Goal: Task Accomplishment & Management: Use online tool/utility

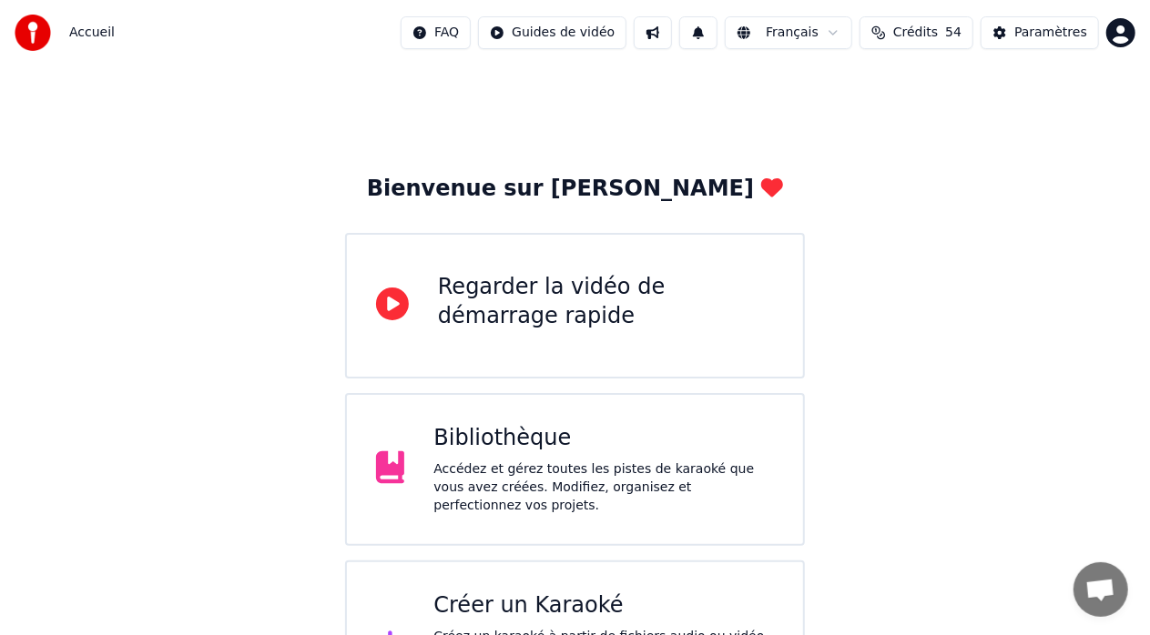
click at [535, 609] on div "Créer un Karaoké" at bounding box center [603, 606] width 340 height 29
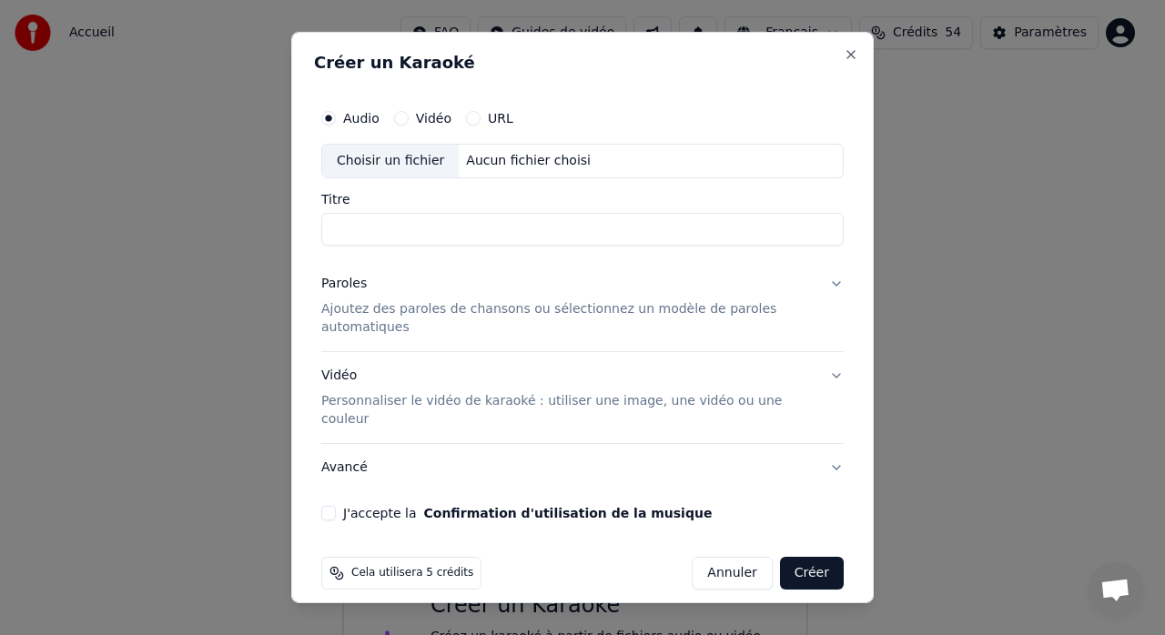
click at [467, 125] on button "URL" at bounding box center [473, 118] width 15 height 15
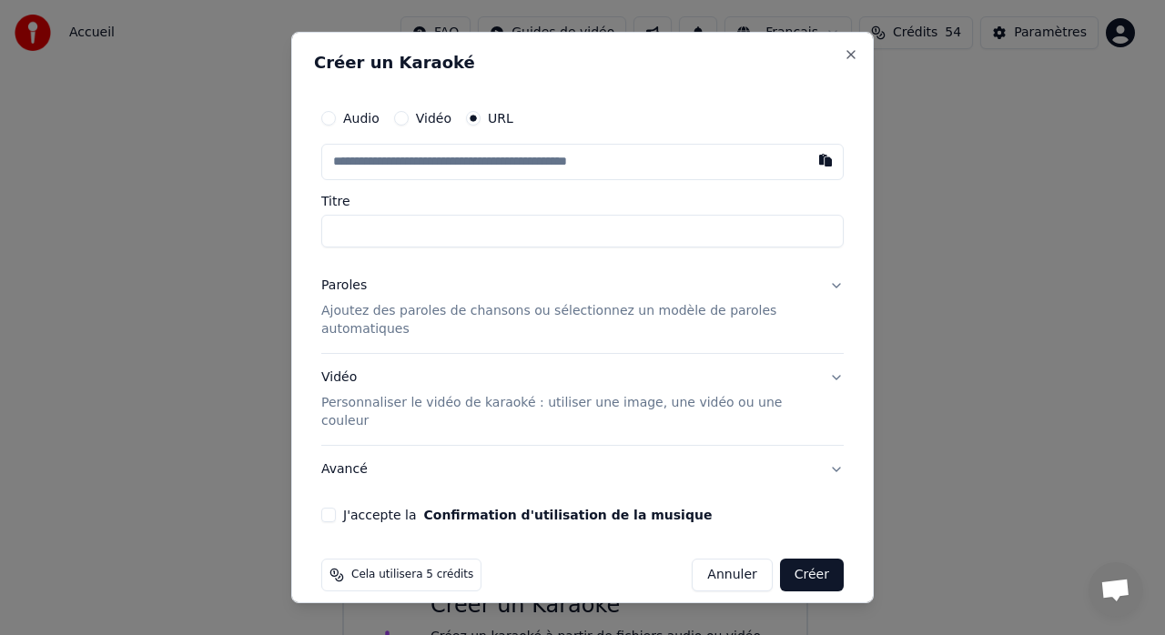
click at [368, 170] on input "text" at bounding box center [582, 162] width 522 height 36
click at [815, 166] on button "button" at bounding box center [825, 160] width 36 height 33
type input "**********"
click at [334, 508] on button "J'accepte la Confirmation d'utilisation de la musique" at bounding box center [328, 515] width 15 height 15
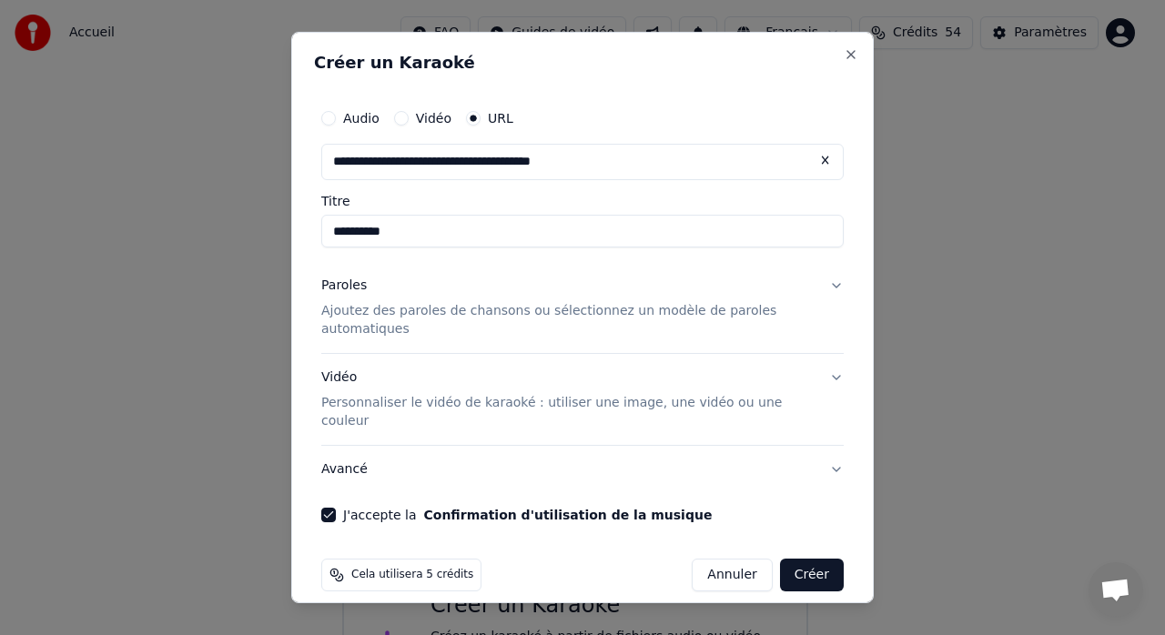
click at [805, 559] on button "Créer" at bounding box center [812, 575] width 64 height 33
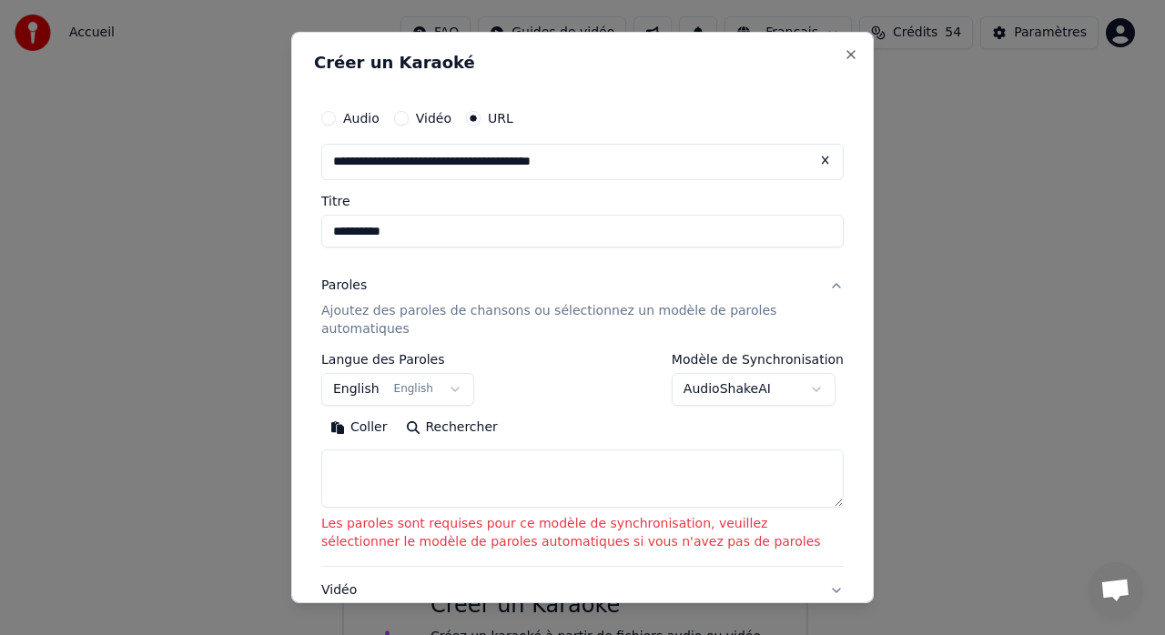
click at [359, 425] on button "Coller" at bounding box center [359, 427] width 76 height 29
type textarea "**********"
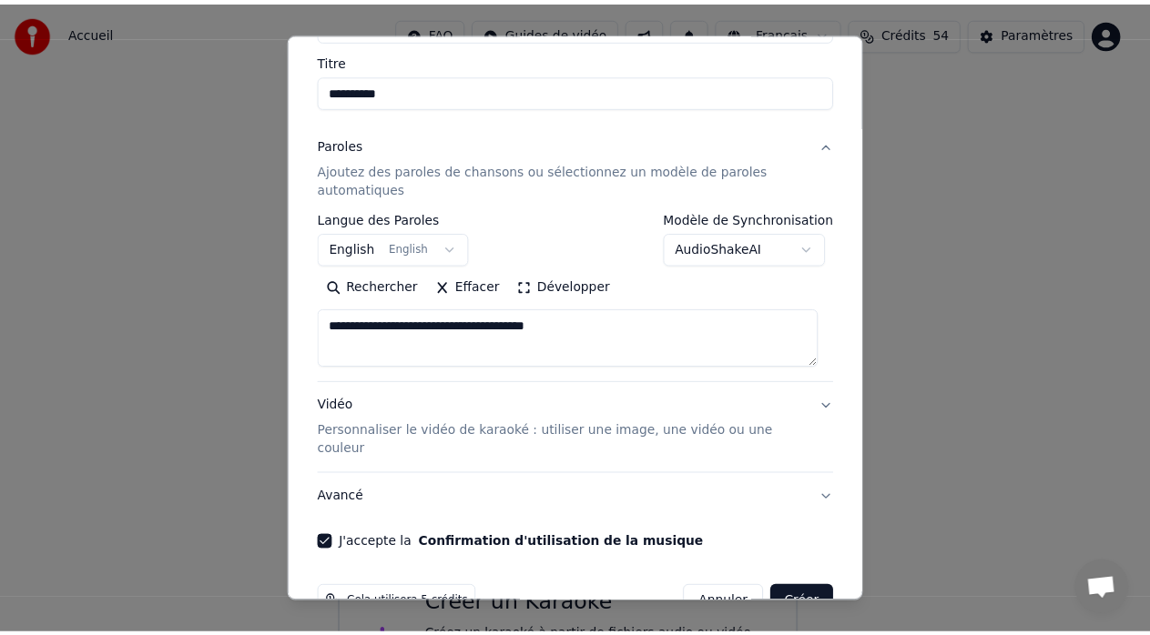
scroll to position [169, 0]
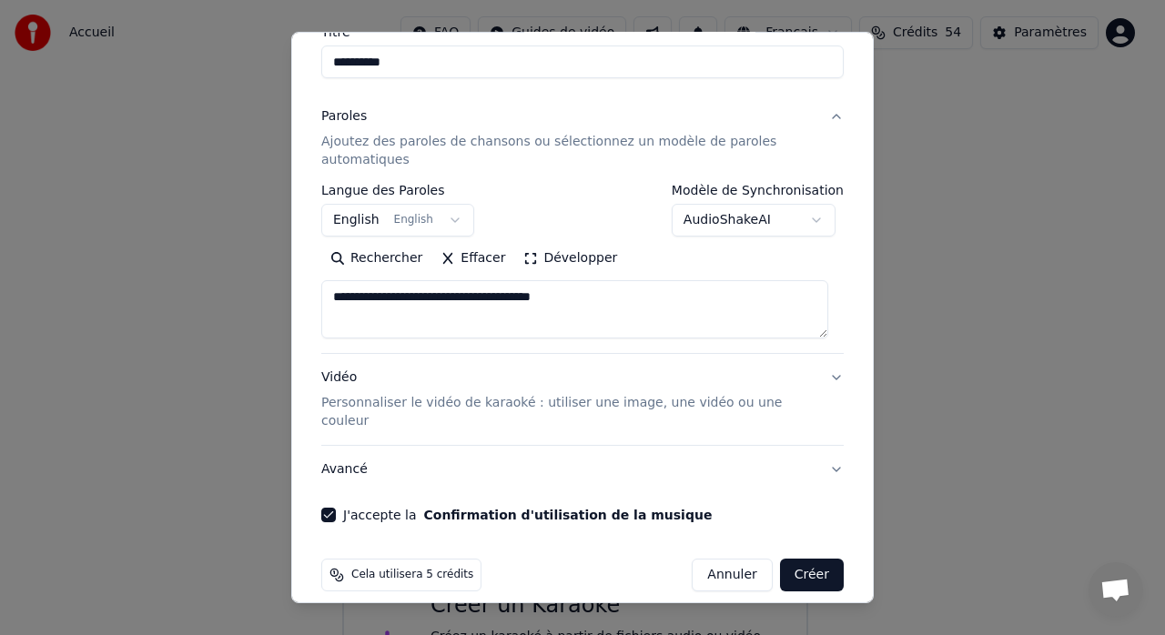
click at [785, 559] on button "Créer" at bounding box center [812, 575] width 64 height 33
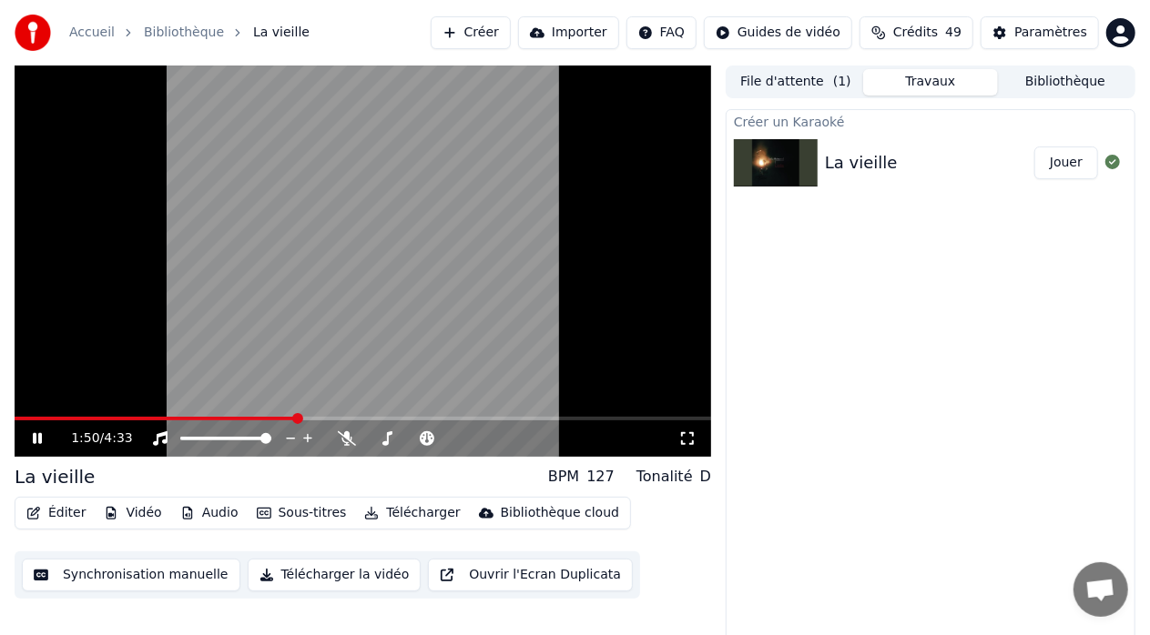
click at [17, 413] on video at bounding box center [363, 261] width 696 height 391
click at [18, 418] on span at bounding box center [156, 419] width 282 height 4
click at [16, 415] on video at bounding box center [363, 261] width 696 height 391
click at [15, 417] on span at bounding box center [20, 418] width 11 height 11
click at [35, 437] on icon at bounding box center [37, 438] width 9 height 11
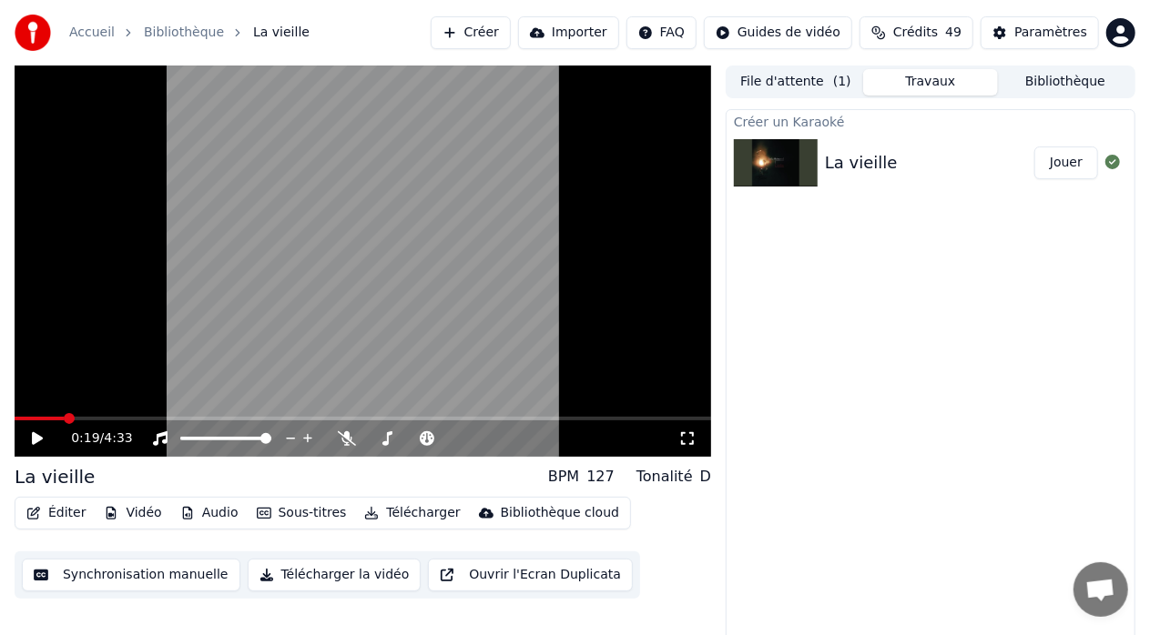
click at [397, 515] on button "Télécharger" at bounding box center [412, 513] width 110 height 25
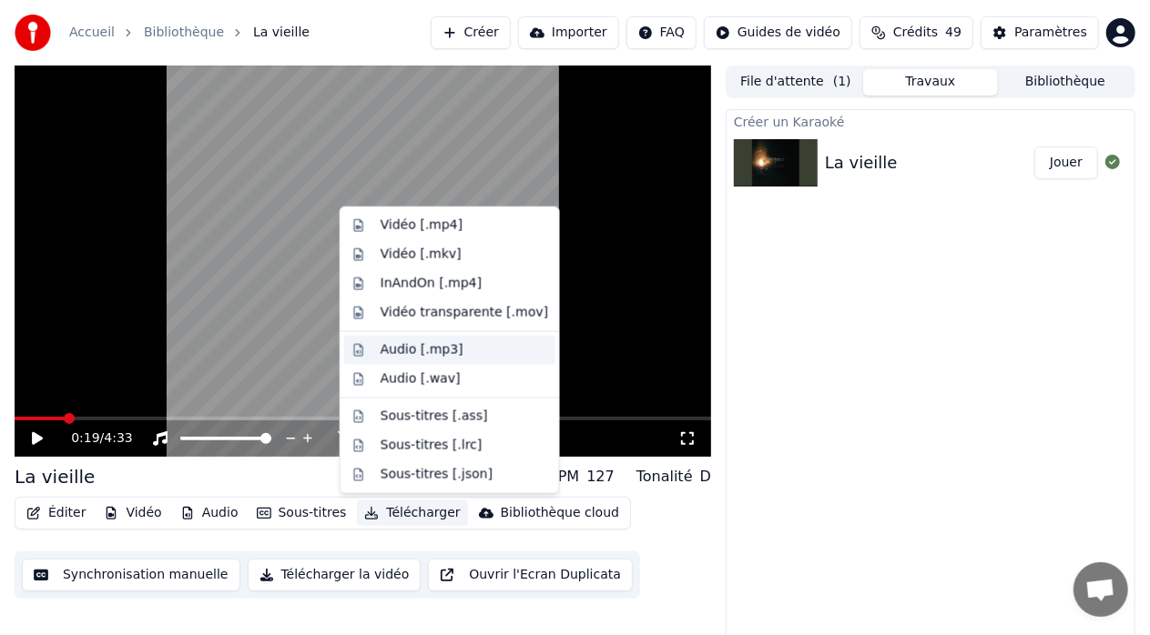
click at [417, 350] on div "Audio [.mp3]" at bounding box center [421, 350] width 83 height 18
